Goal: Complete application form

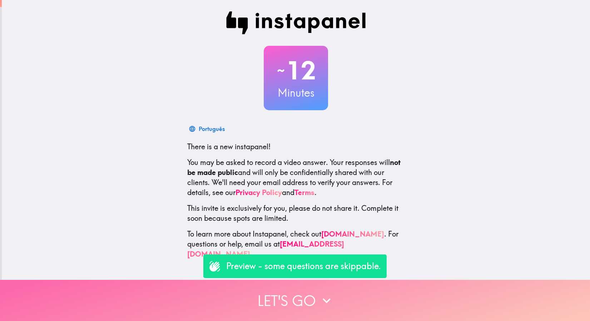
click at [301, 292] on button "Let's go" at bounding box center [295, 300] width 590 height 41
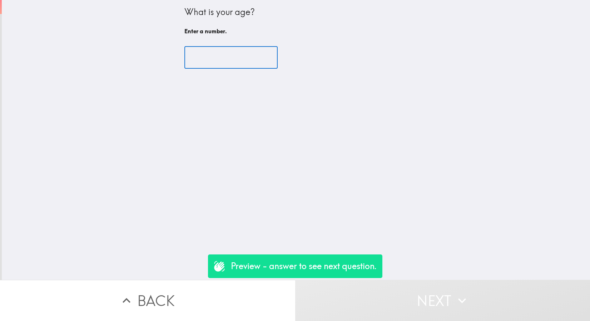
click at [213, 65] on input "number" at bounding box center [230, 57] width 93 height 22
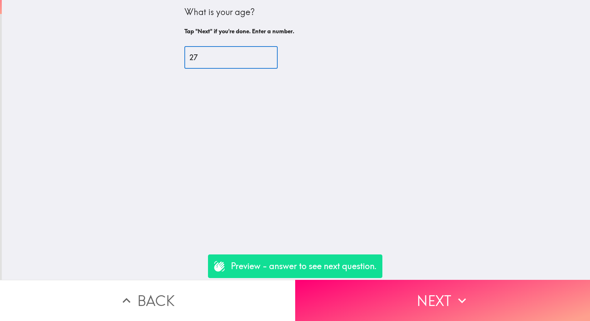
type input "2"
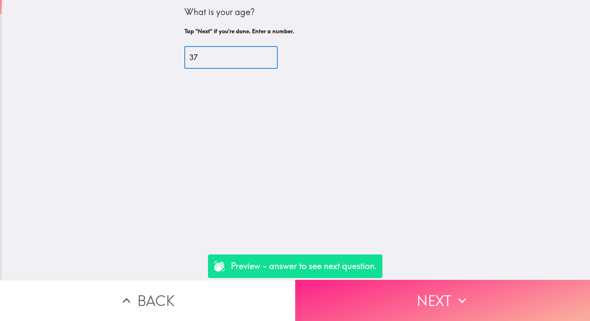
type input "37"
click at [400, 298] on button "Next" at bounding box center [442, 300] width 295 height 41
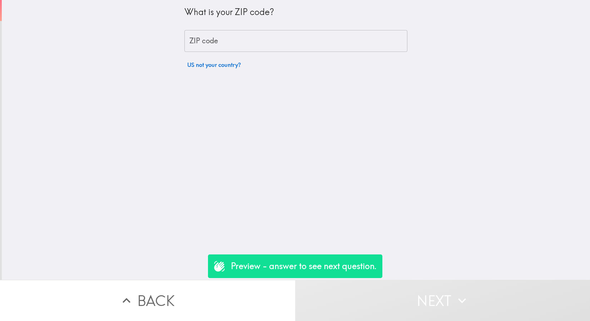
click at [327, 41] on input "ZIP code" at bounding box center [295, 41] width 223 height 22
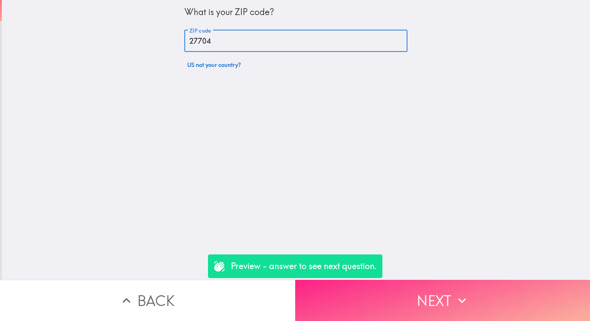
type input "27704"
click at [469, 297] on button "Next" at bounding box center [442, 300] width 295 height 41
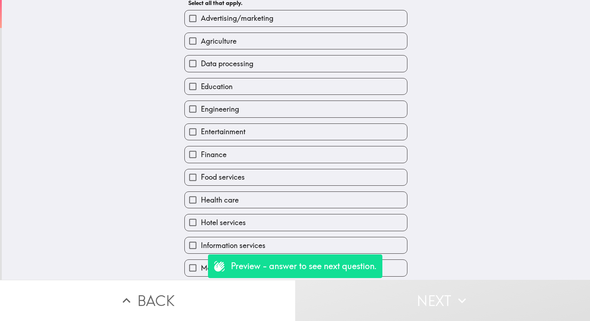
scroll to position [14, 0]
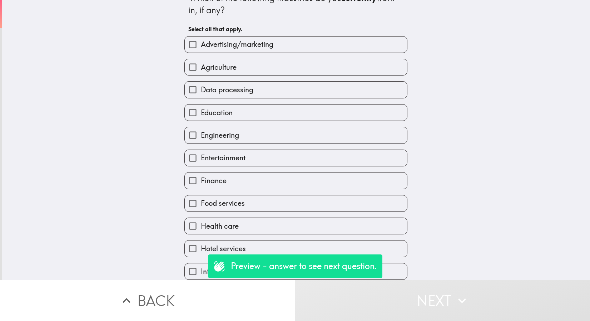
click at [263, 90] on label "Data processing" at bounding box center [296, 89] width 222 height 16
click at [201, 90] on input "Data processing" at bounding box center [193, 89] width 16 height 16
checkbox input "true"
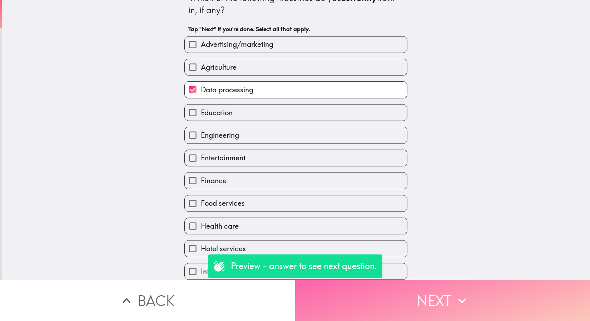
click at [430, 304] on button "Next" at bounding box center [442, 300] width 295 height 41
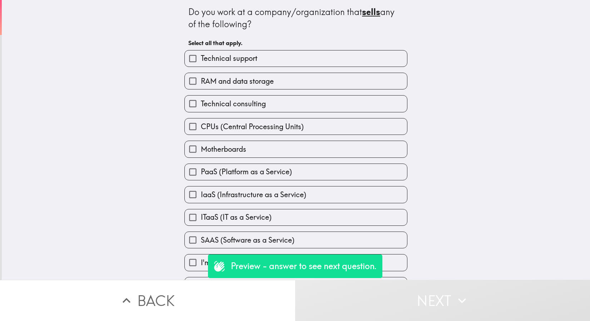
scroll to position [23, 0]
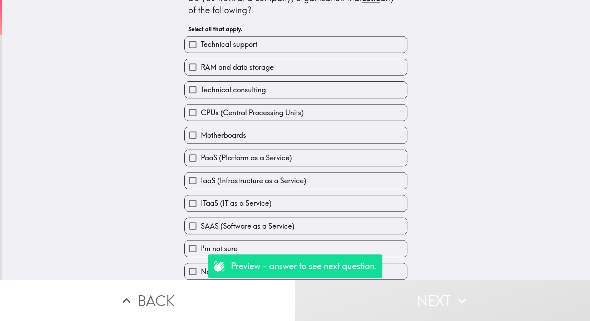
click at [201, 267] on span "None of the above" at bounding box center [230, 271] width 59 height 10
click at [198, 267] on input "None of the above" at bounding box center [193, 271] width 16 height 16
checkbox input "true"
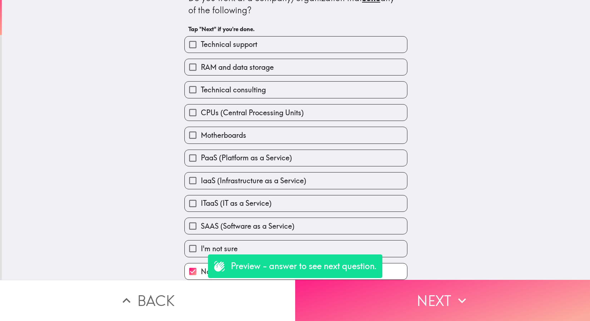
click at [448, 294] on button "Next" at bounding box center [442, 300] width 295 height 41
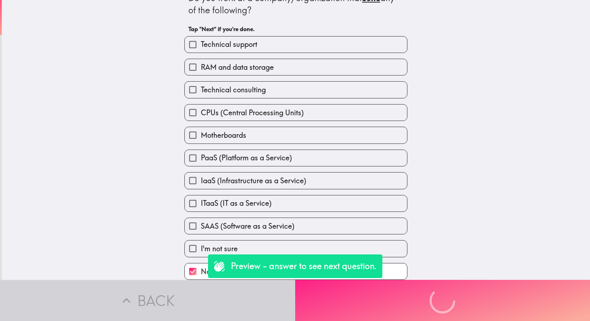
scroll to position [0, 0]
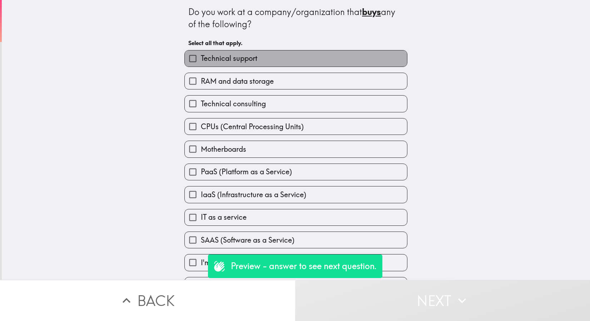
click at [257, 56] on label "Technical support" at bounding box center [296, 58] width 222 height 16
click at [201, 56] on input "Technical support" at bounding box center [193, 58] width 16 height 16
checkbox input "true"
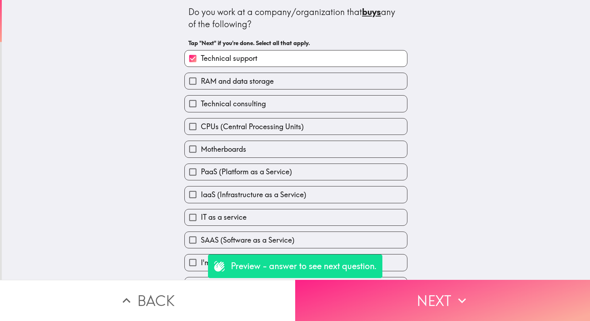
click at [464, 292] on icon "button" at bounding box center [462, 300] width 16 height 16
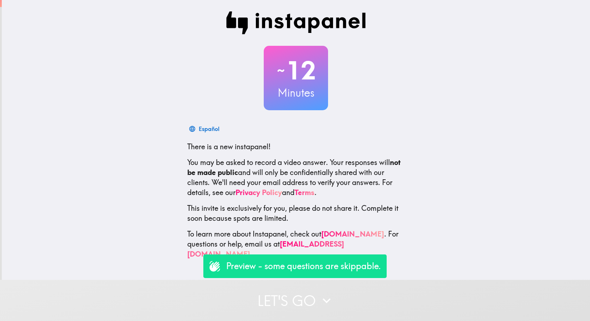
click at [294, 272] on p "Preview - some questions are skippable." at bounding box center [303, 266] width 155 height 12
click at [284, 266] on p "Preview - some questions are skippable." at bounding box center [303, 266] width 155 height 12
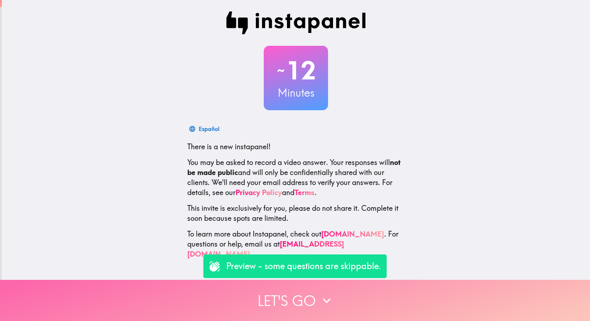
click at [292, 298] on button "Let's go" at bounding box center [295, 300] width 590 height 41
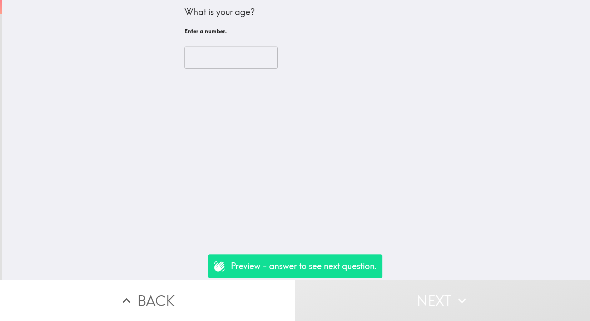
click at [219, 57] on input "number" at bounding box center [230, 57] width 93 height 22
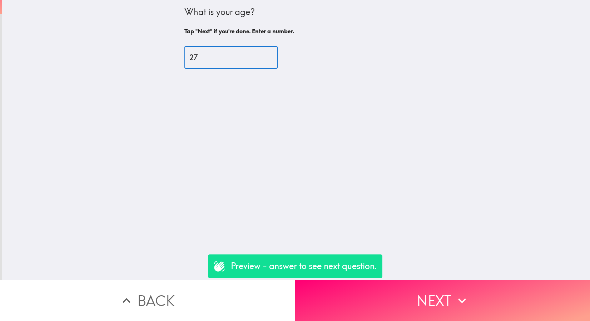
type input "2"
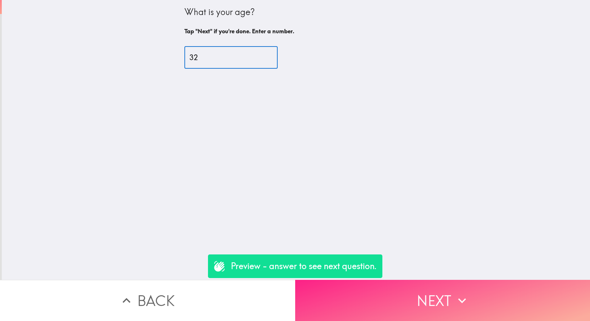
type input "32"
click at [323, 296] on button "Next" at bounding box center [442, 300] width 295 height 41
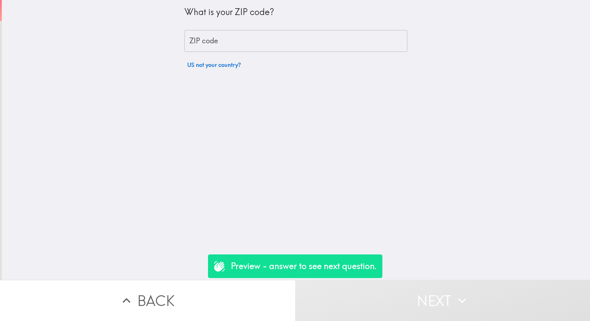
click at [270, 48] on input "ZIP code" at bounding box center [295, 41] width 223 height 22
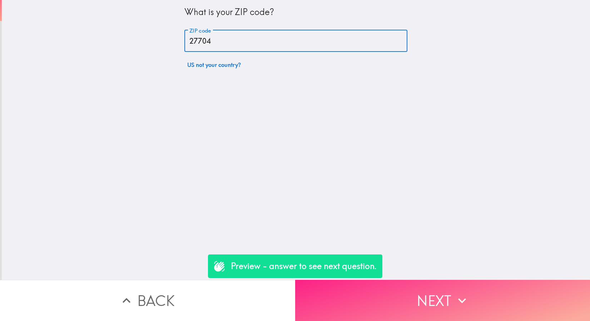
type input "27704"
click at [440, 298] on button "Next" at bounding box center [442, 300] width 295 height 41
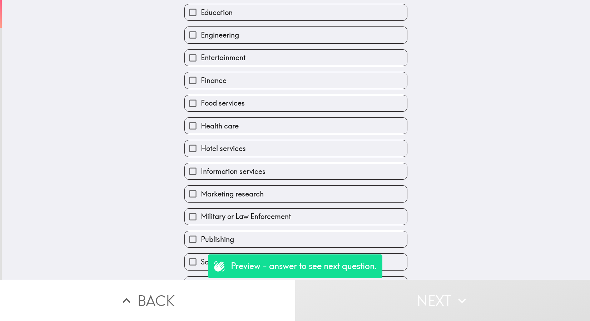
scroll to position [207, 0]
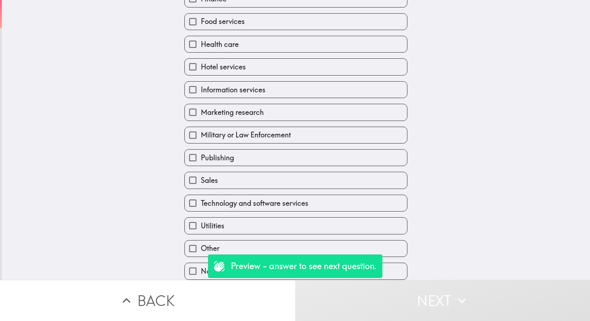
click at [295, 198] on span "Technology and software services" at bounding box center [255, 203] width 108 height 10
click at [201, 198] on input "Technology and software services" at bounding box center [193, 203] width 16 height 16
checkbox input "true"
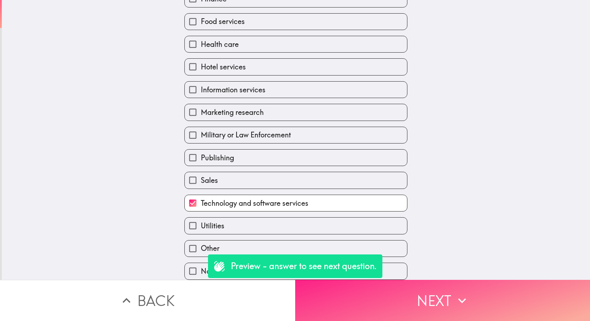
click at [360, 292] on button "Next" at bounding box center [442, 300] width 295 height 41
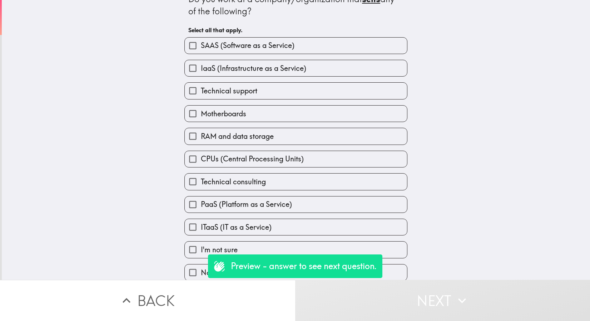
scroll to position [23, 0]
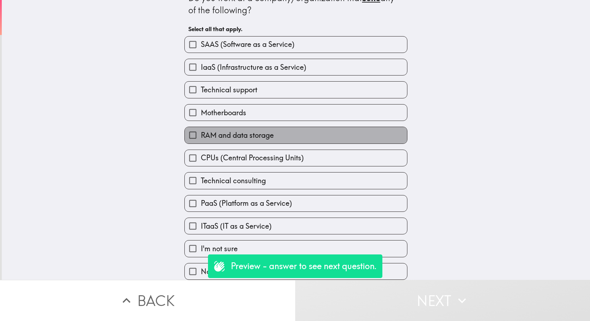
click at [237, 130] on span "RAM and data storage" at bounding box center [237, 135] width 73 height 10
click at [201, 130] on input "RAM and data storage" at bounding box center [193, 135] width 16 height 16
checkbox input "true"
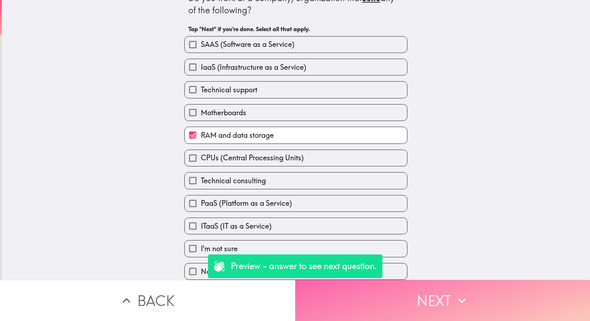
click at [384, 305] on button "Next" at bounding box center [442, 300] width 295 height 41
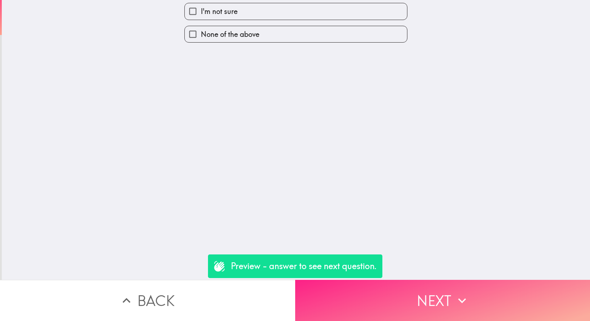
scroll to position [0, 0]
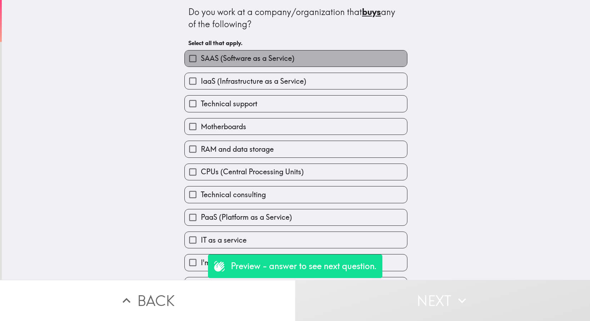
click at [243, 62] on span "SAAS (Software as a Service)" at bounding box center [248, 58] width 94 height 10
click at [201, 62] on input "SAAS (Software as a Service)" at bounding box center [193, 58] width 16 height 16
checkbox input "true"
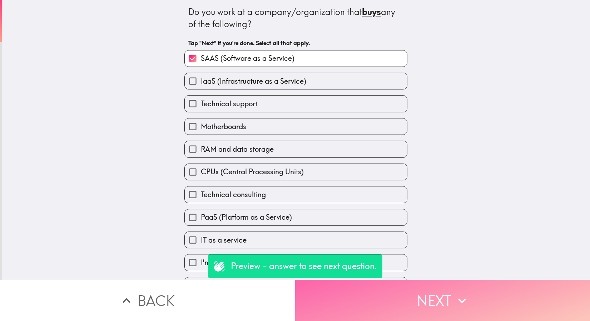
click at [337, 299] on button "Next" at bounding box center [442, 300] width 295 height 41
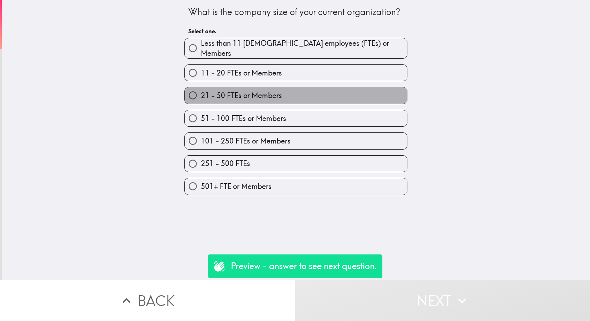
click at [269, 92] on span "21 - 50 FTEs or Members" at bounding box center [241, 95] width 81 height 10
click at [201, 92] on input "21 - 50 FTEs or Members" at bounding box center [193, 95] width 16 height 16
radio input "true"
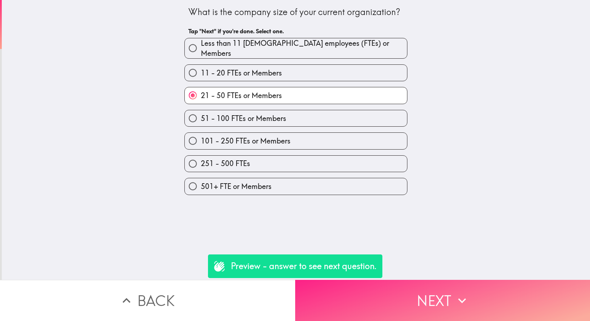
click at [380, 292] on button "Next" at bounding box center [442, 300] width 295 height 41
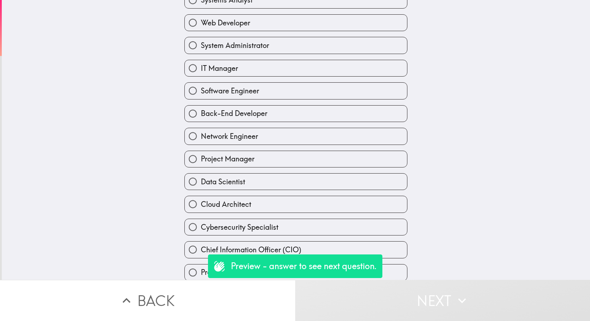
scroll to position [68, 0]
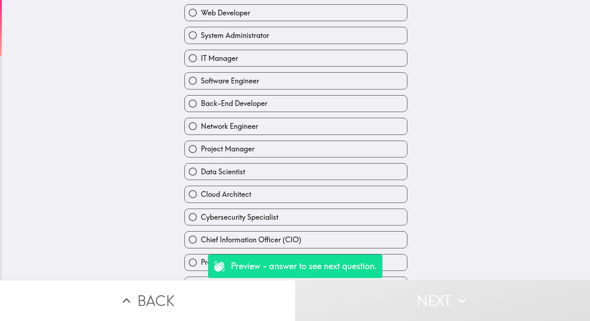
click at [275, 61] on label "IT Manager" at bounding box center [296, 58] width 222 height 16
click at [201, 61] on input "IT Manager" at bounding box center [193, 58] width 16 height 16
radio input "true"
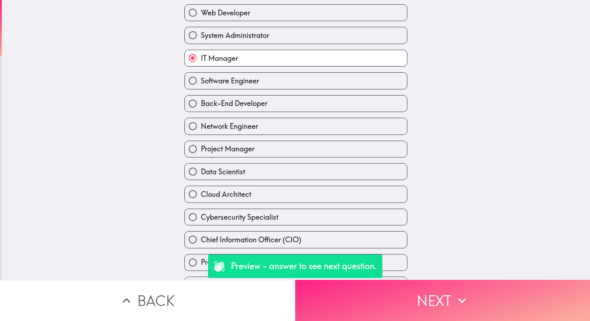
click at [369, 305] on button "Next" at bounding box center [442, 300] width 295 height 41
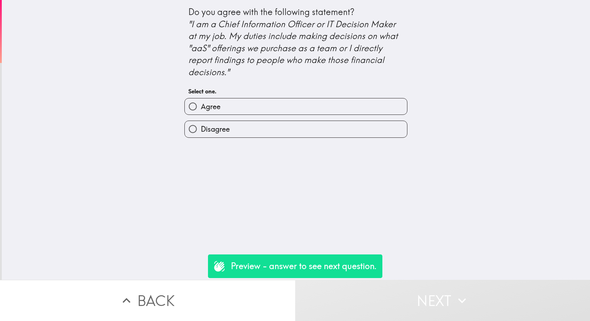
click at [261, 105] on label "Agree" at bounding box center [296, 106] width 222 height 16
click at [201, 105] on input "Agree" at bounding box center [193, 106] width 16 height 16
radio input "true"
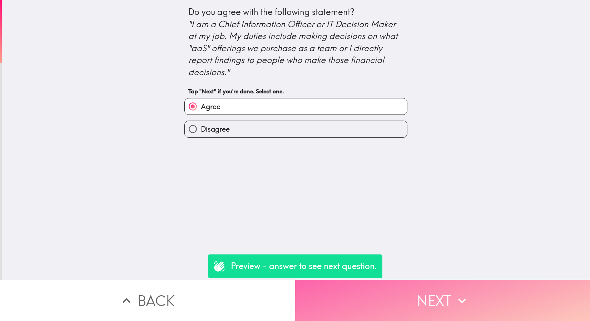
click at [424, 304] on button "Next" at bounding box center [442, 300] width 295 height 41
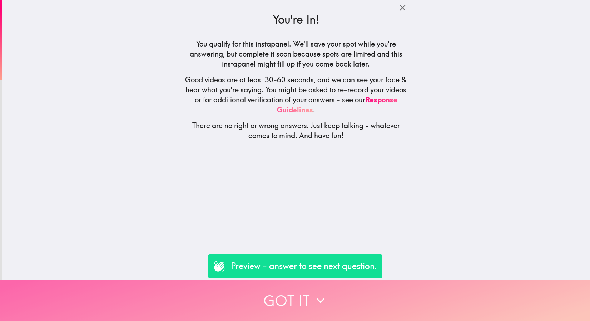
click at [424, 304] on button "Got it" at bounding box center [295, 300] width 590 height 41
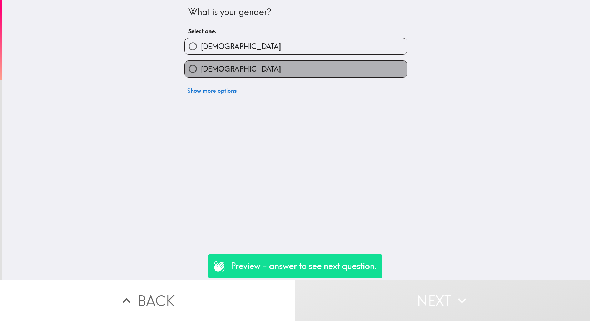
click at [276, 73] on label "Female" at bounding box center [296, 69] width 222 height 16
click at [201, 73] on input "Female" at bounding box center [193, 69] width 16 height 16
radio input "true"
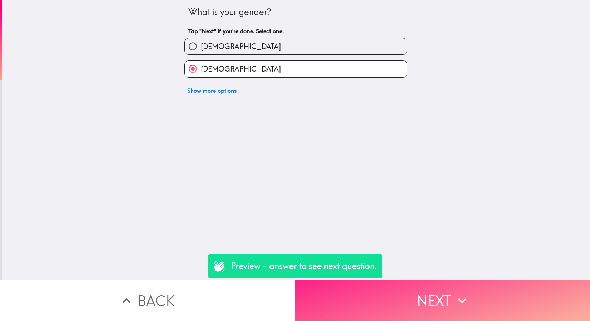
click at [346, 285] on button "Next" at bounding box center [442, 300] width 295 height 41
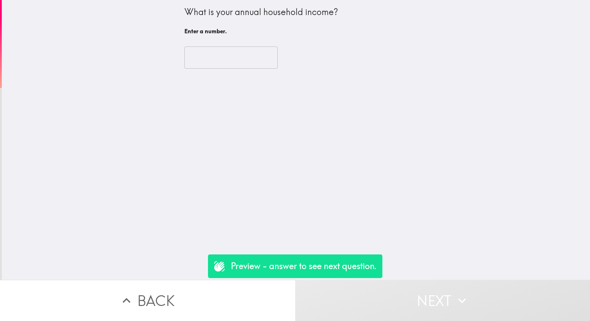
click at [214, 59] on input "number" at bounding box center [230, 57] width 93 height 22
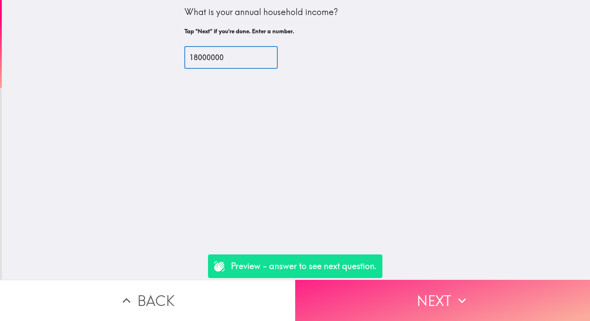
type input "18000000"
click at [434, 289] on button "Next" at bounding box center [442, 300] width 295 height 41
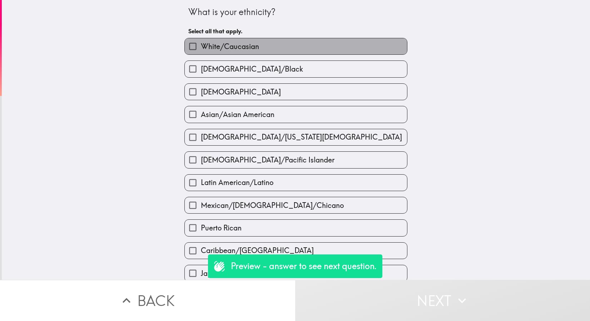
click at [264, 46] on label "White/Caucasian" at bounding box center [296, 46] width 222 height 16
click at [201, 46] on input "White/Caucasian" at bounding box center [193, 46] width 16 height 16
checkbox input "true"
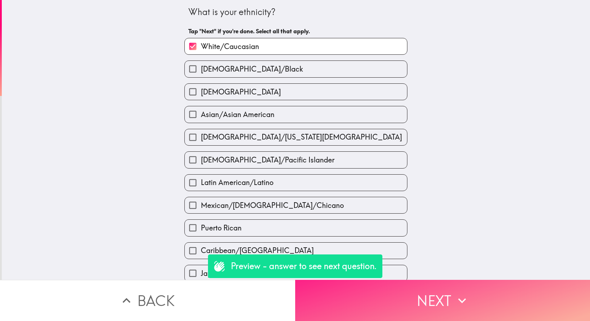
click at [402, 300] on button "Next" at bounding box center [442, 300] width 295 height 41
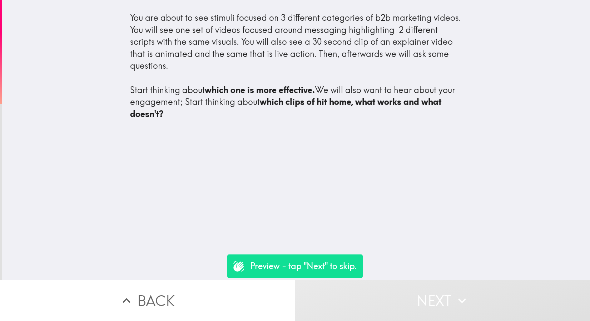
click at [402, 300] on button "Next" at bounding box center [442, 300] width 295 height 41
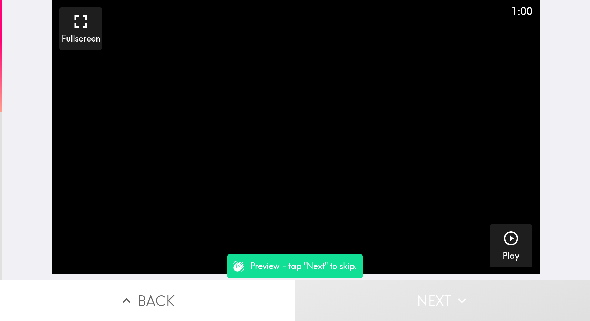
click at [366, 157] on video "button" at bounding box center [296, 137] width 488 height 274
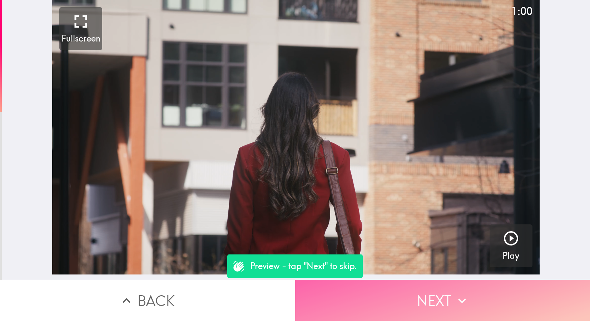
click at [455, 301] on icon "button" at bounding box center [462, 300] width 16 height 16
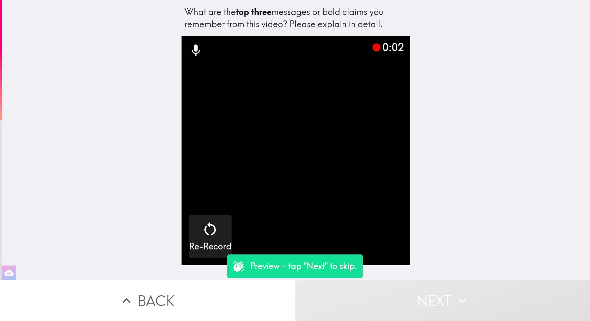
click at [422, 288] on button "Next" at bounding box center [442, 300] width 295 height 41
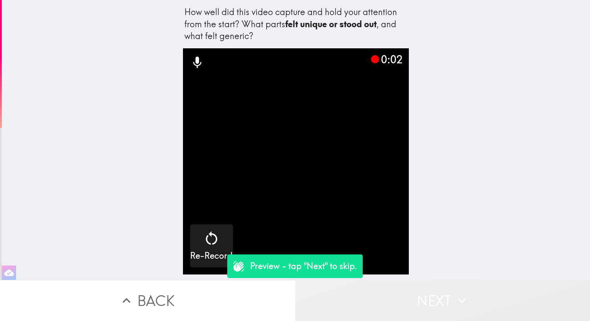
click at [422, 295] on button "Next" at bounding box center [442, 300] width 295 height 41
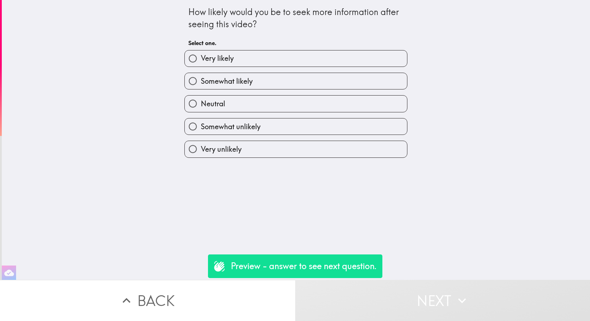
click at [251, 100] on label "Neutral" at bounding box center [296, 103] width 222 height 16
click at [201, 100] on input "Neutral" at bounding box center [193, 103] width 16 height 16
radio input "true"
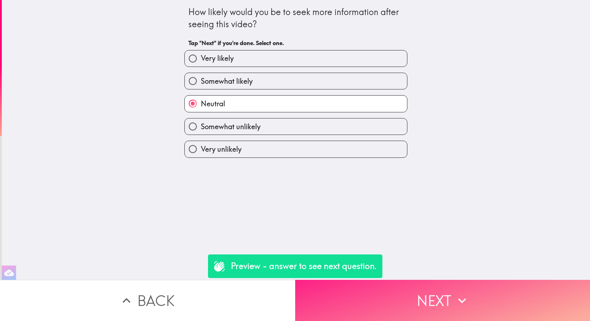
click at [366, 291] on button "Next" at bounding box center [442, 300] width 295 height 41
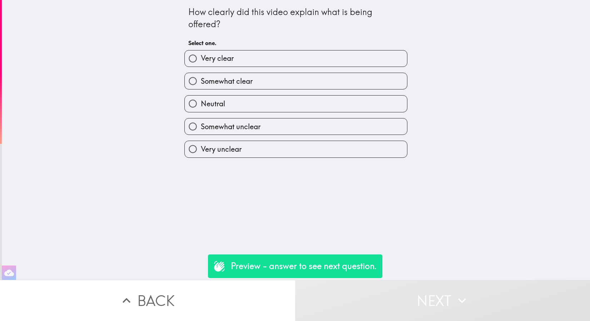
click at [316, 107] on label "Neutral" at bounding box center [296, 103] width 222 height 16
click at [201, 107] on input "Neutral" at bounding box center [193, 103] width 16 height 16
radio input "true"
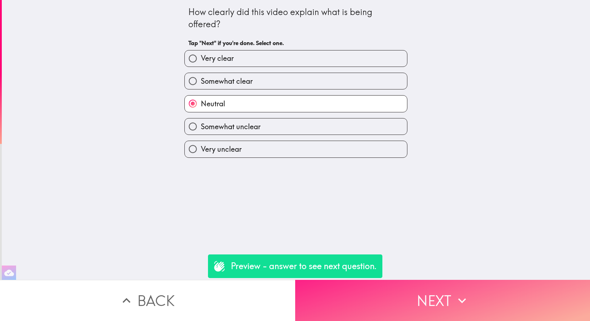
click at [370, 296] on button "Next" at bounding box center [442, 300] width 295 height 41
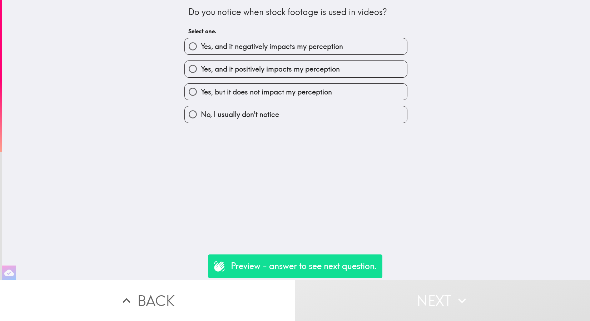
click at [327, 50] on span "Yes, and it negatively impacts my perception" at bounding box center [272, 46] width 142 height 10
click at [201, 50] on input "Yes, and it negatively impacts my perception" at bounding box center [193, 46] width 16 height 16
radio input "true"
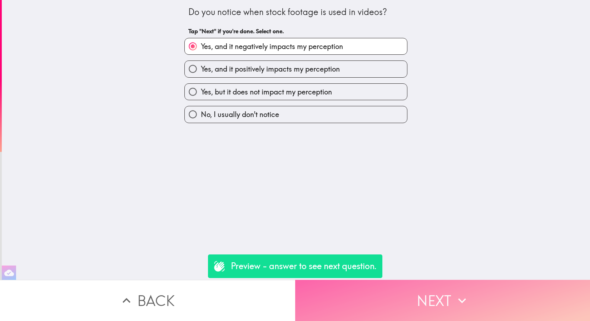
click at [395, 298] on button "Next" at bounding box center [442, 300] width 295 height 41
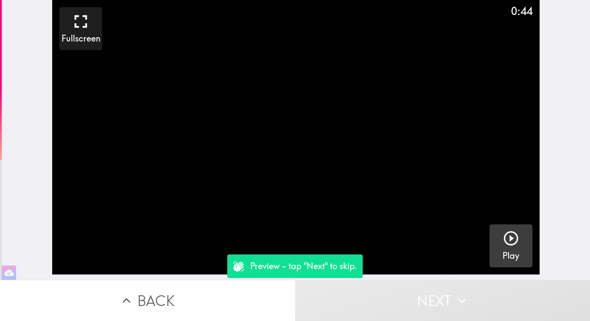
click at [491, 243] on button "Play" at bounding box center [511, 245] width 43 height 43
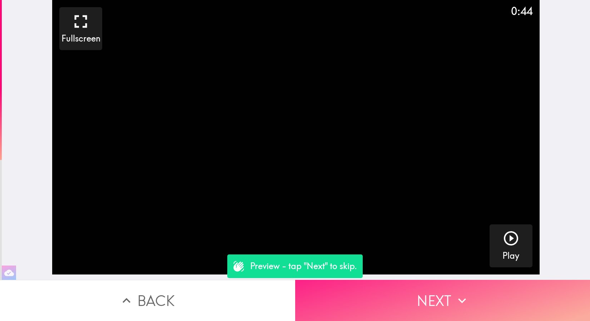
click at [458, 301] on icon "button" at bounding box center [462, 300] width 16 height 16
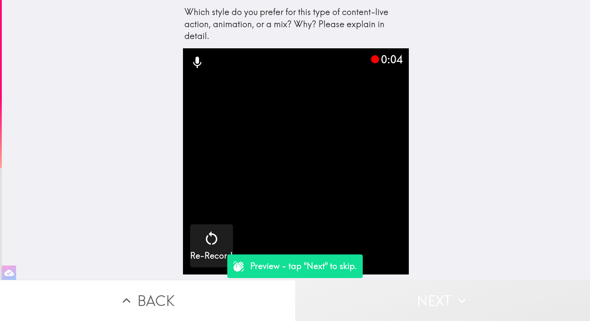
click at [459, 300] on icon "button" at bounding box center [462, 300] width 16 height 16
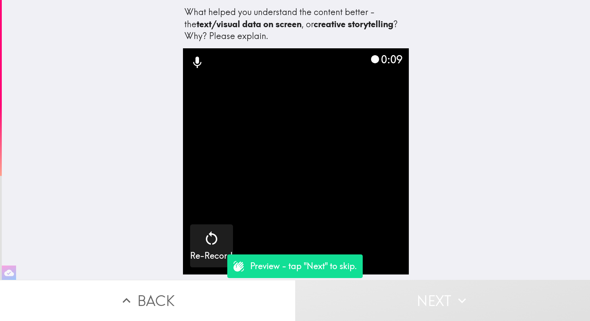
click at [416, 315] on button "Next" at bounding box center [442, 300] width 295 height 41
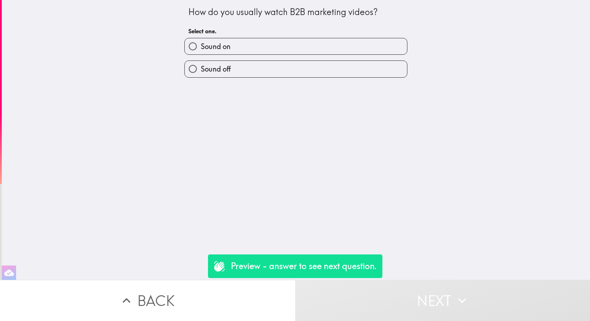
click at [159, 291] on button "Back" at bounding box center [147, 300] width 295 height 41
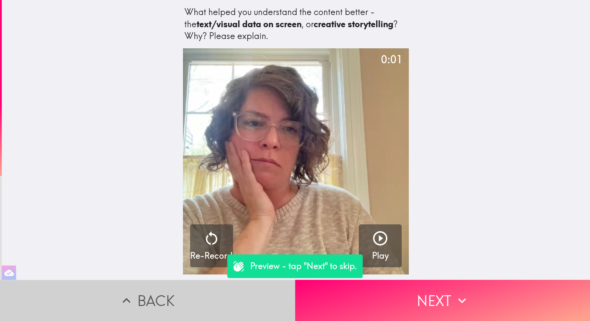
click at [159, 291] on button "Back" at bounding box center [147, 300] width 295 height 41
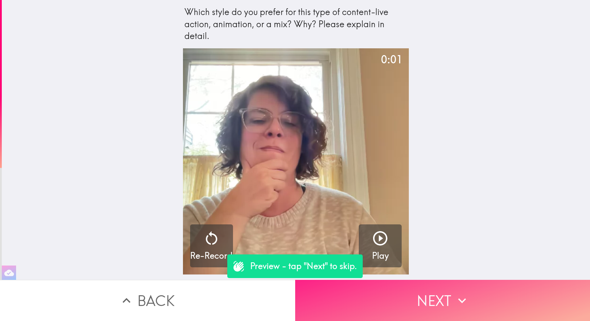
click at [345, 288] on button "Next" at bounding box center [442, 300] width 295 height 41
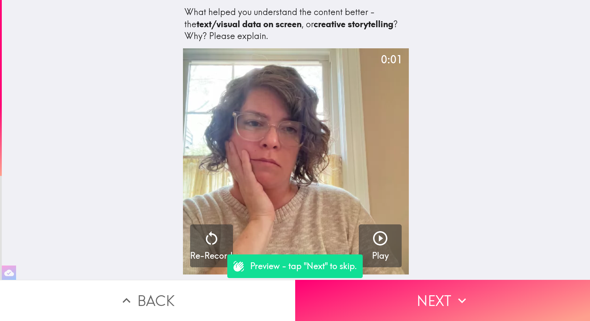
drag, startPoint x: 264, startPoint y: 36, endPoint x: 186, endPoint y: 10, distance: 82.2
click at [186, 10] on div "What helped you understand the content better - the text/visual data on screen …" at bounding box center [295, 24] width 223 height 36
drag, startPoint x: 181, startPoint y: 9, endPoint x: 190, endPoint y: 19, distance: 13.9
click at [190, 18] on div "What helped you understand the content better - the text/visual data on screen …" at bounding box center [295, 24] width 223 height 36
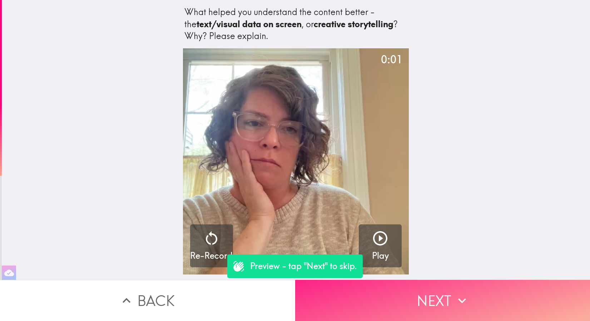
click at [377, 307] on button "Next" at bounding box center [442, 300] width 295 height 41
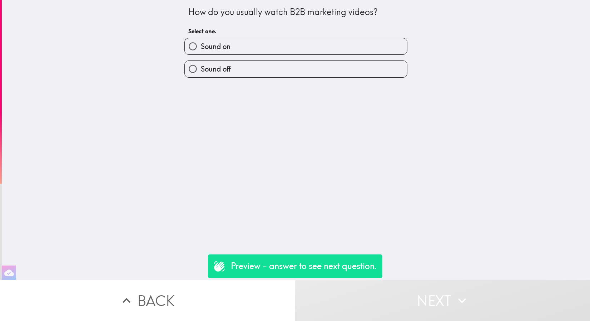
click at [391, 301] on button "Next" at bounding box center [442, 300] width 295 height 41
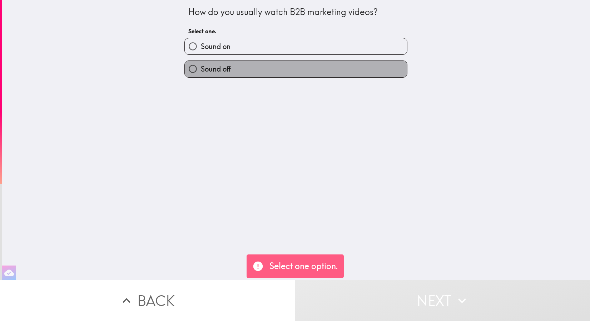
click at [255, 69] on label "Sound off" at bounding box center [296, 69] width 222 height 16
click at [201, 69] on input "Sound off" at bounding box center [193, 69] width 16 height 16
radio input "true"
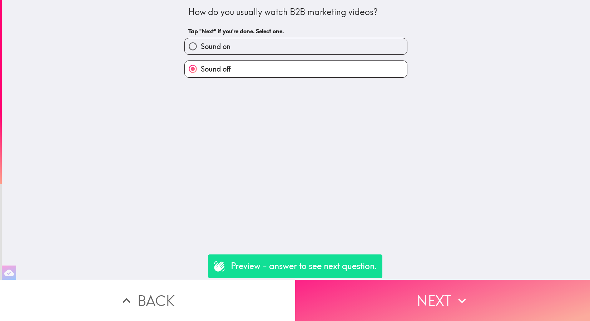
click at [419, 308] on button "Next" at bounding box center [442, 300] width 295 height 41
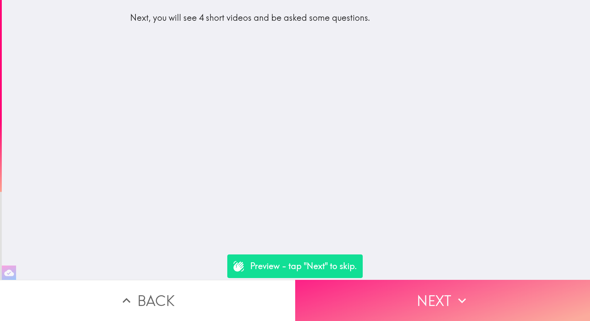
click at [419, 308] on button "Next" at bounding box center [442, 300] width 295 height 41
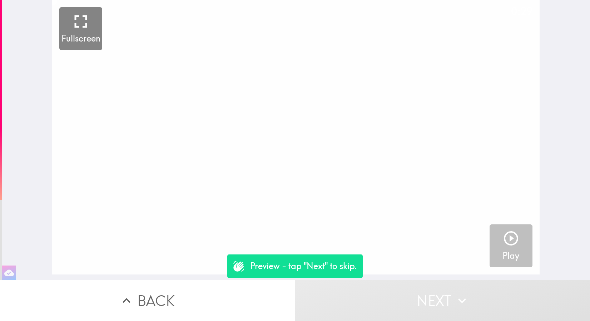
click at [508, 236] on icon "button" at bounding box center [511, 237] width 17 height 17
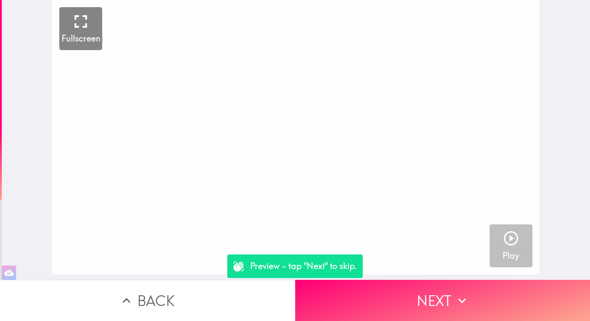
click at [511, 239] on icon "button" at bounding box center [511, 238] width 14 height 14
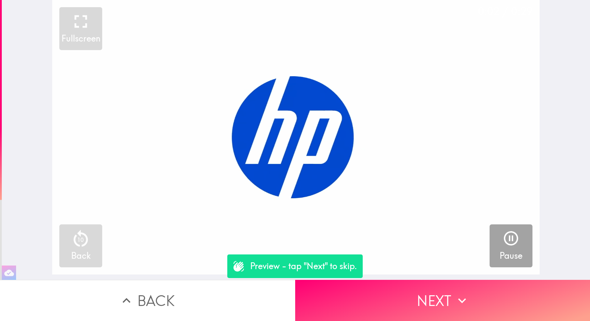
click at [333, 266] on p "Preview - tap "Next" to skip." at bounding box center [303, 266] width 107 height 12
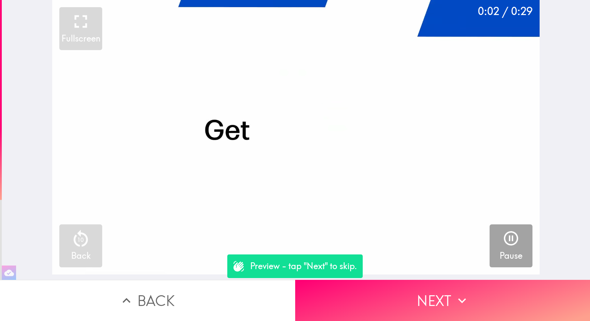
click at [295, 267] on p "Preview - tap "Next" to skip." at bounding box center [303, 266] width 107 height 12
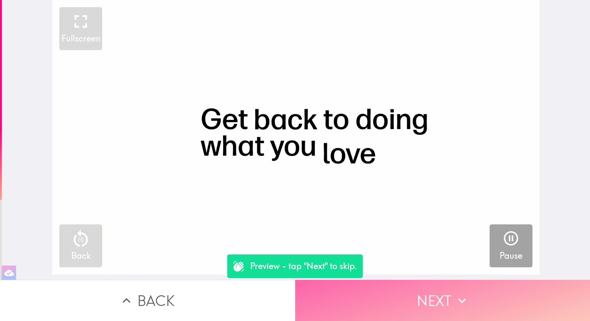
click at [364, 297] on button "Next" at bounding box center [442, 300] width 295 height 41
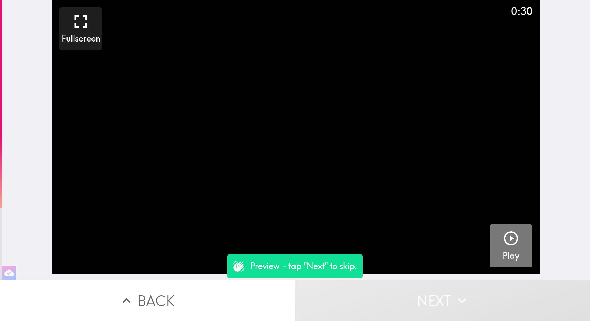
click at [503, 237] on icon "button" at bounding box center [511, 237] width 17 height 17
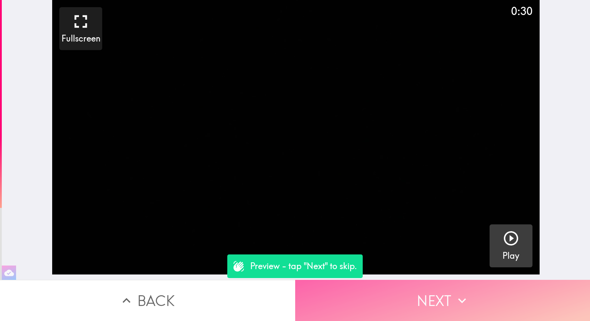
click at [473, 304] on button "Next" at bounding box center [442, 300] width 295 height 41
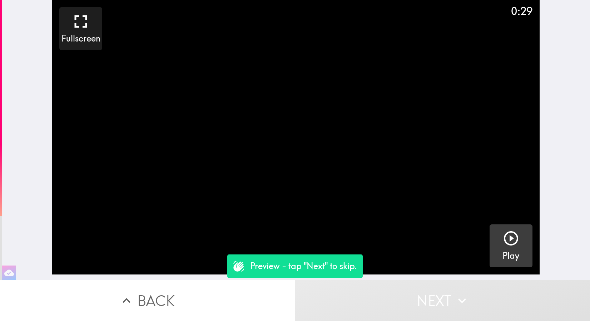
click at [506, 244] on icon "button" at bounding box center [511, 238] width 14 height 14
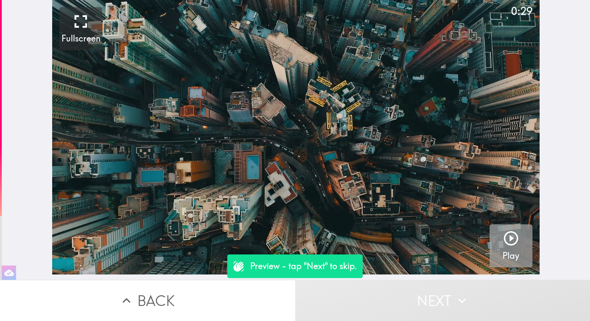
click at [504, 243] on icon "button" at bounding box center [511, 237] width 17 height 17
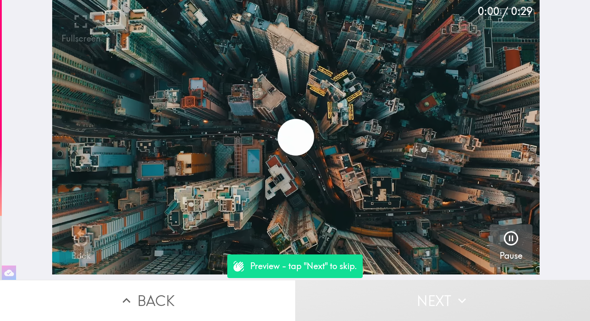
click at [504, 242] on icon "button" at bounding box center [511, 238] width 14 height 14
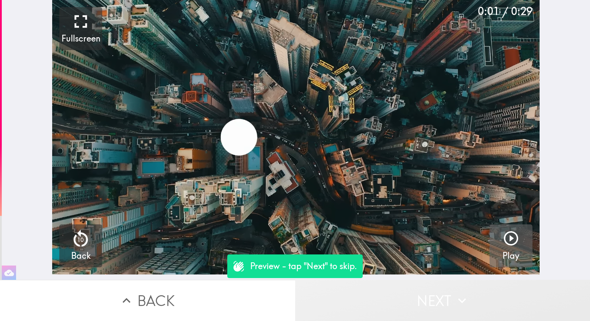
click at [468, 296] on button "Next" at bounding box center [442, 300] width 295 height 41
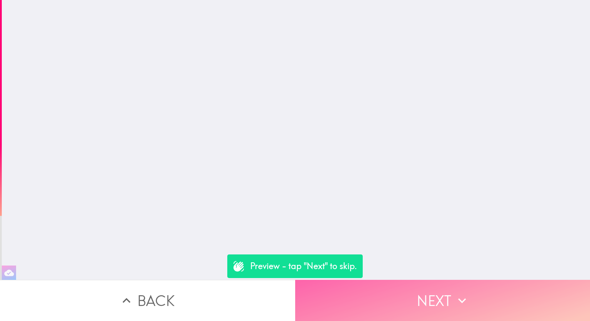
click at [468, 296] on button "Next" at bounding box center [442, 300] width 295 height 41
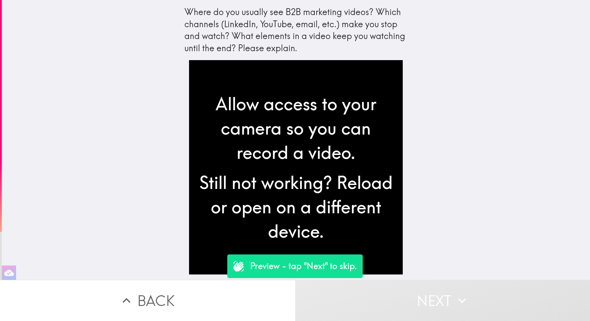
click at [252, 277] on div "Preview - tap "Next" to skip." at bounding box center [294, 266] width 135 height 24
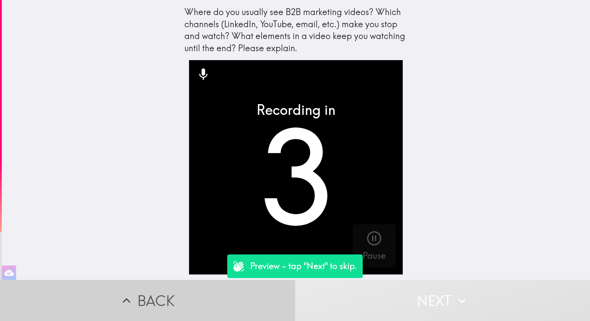
click at [221, 296] on button "Back" at bounding box center [147, 300] width 295 height 41
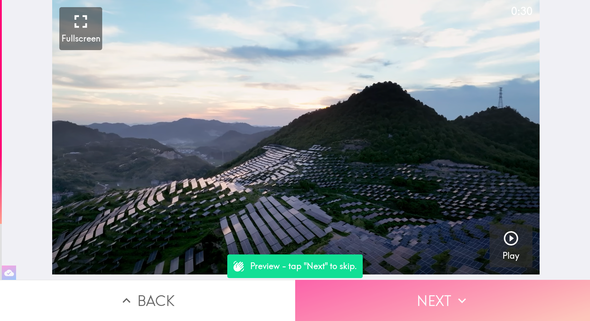
click at [459, 301] on icon "button" at bounding box center [462, 300] width 16 height 16
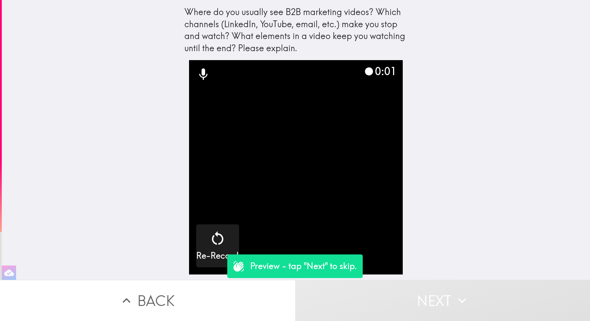
click at [454, 297] on icon "button" at bounding box center [462, 300] width 16 height 16
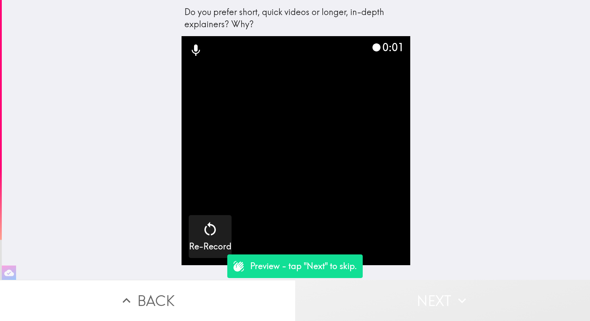
click at [454, 297] on icon "button" at bounding box center [462, 300] width 16 height 16
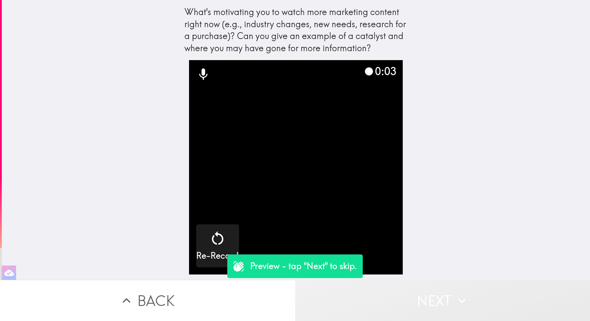
click at [454, 297] on icon "button" at bounding box center [462, 300] width 16 height 16
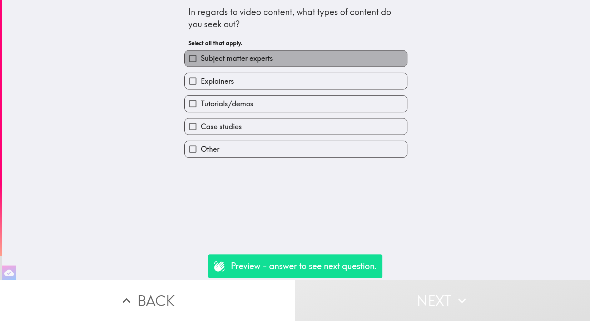
click at [242, 61] on span "Subject matter experts" at bounding box center [237, 58] width 72 height 10
click at [201, 61] on input "Subject matter experts" at bounding box center [193, 58] width 16 height 16
checkbox input "true"
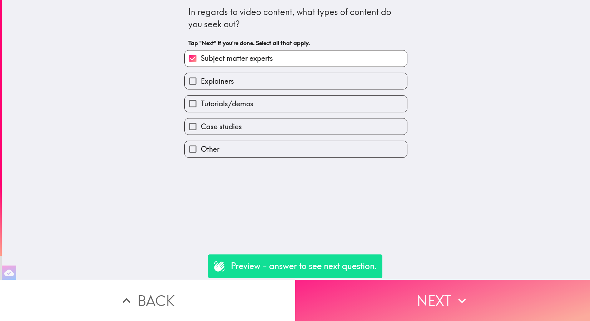
click at [363, 297] on button "Next" at bounding box center [442, 300] width 295 height 41
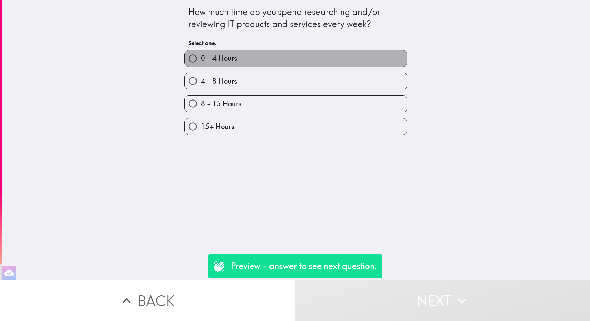
click at [344, 56] on label "0 - 4 Hours" at bounding box center [296, 58] width 222 height 16
click at [201, 56] on input "0 - 4 Hours" at bounding box center [193, 58] width 16 height 16
radio input "true"
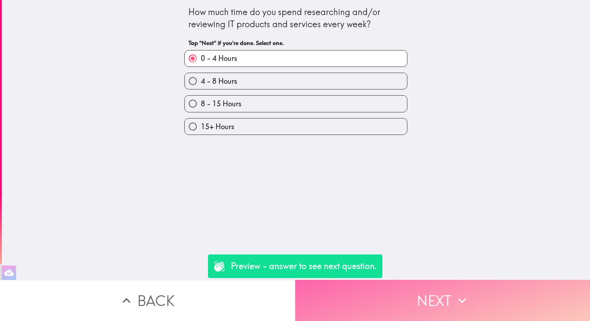
click at [417, 292] on button "Next" at bounding box center [442, 300] width 295 height 41
